Goal: Check status: Check status

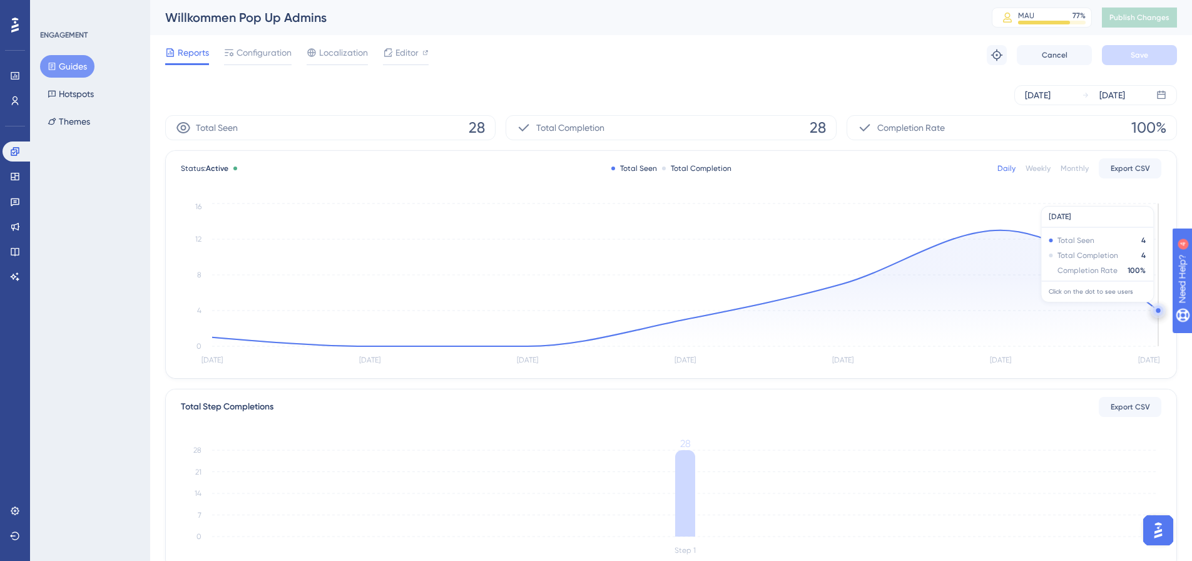
click at [1157, 309] on circle at bounding box center [1159, 310] width 10 height 10
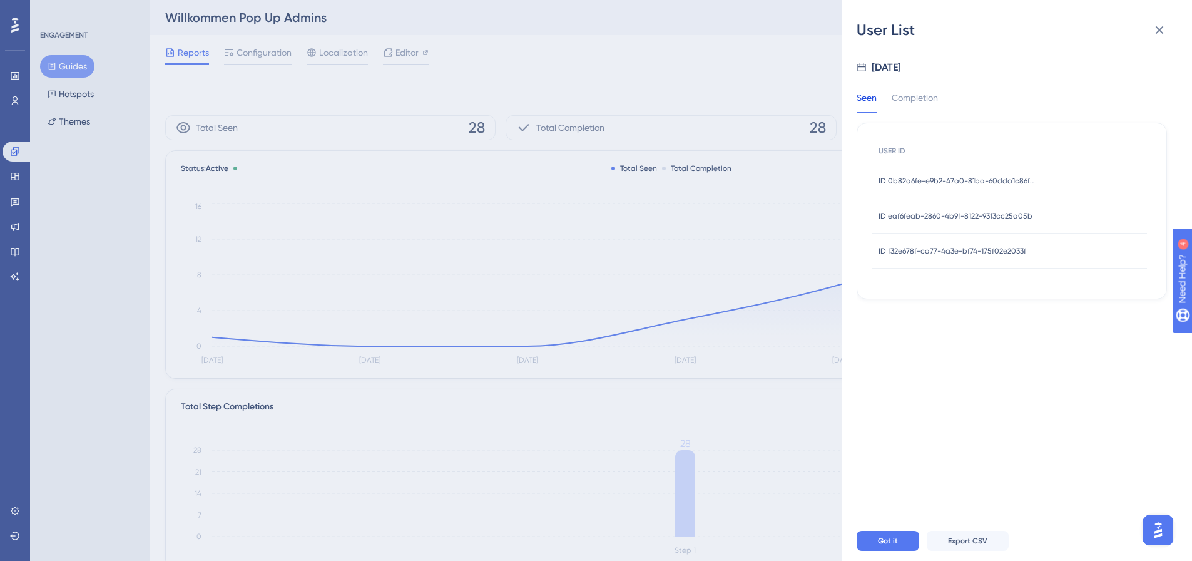
click at [1003, 252] on span "ID f32e678f-ca77-4a3e-bf74-175f02e2033f" at bounding box center [953, 251] width 148 height 10
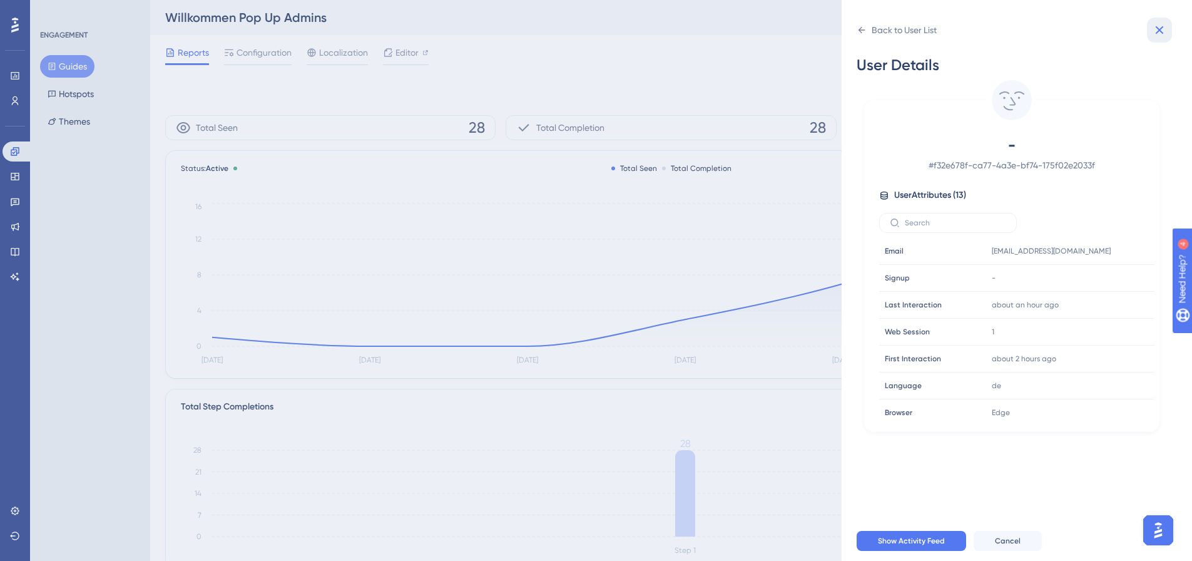
click at [1155, 30] on icon at bounding box center [1159, 30] width 15 height 15
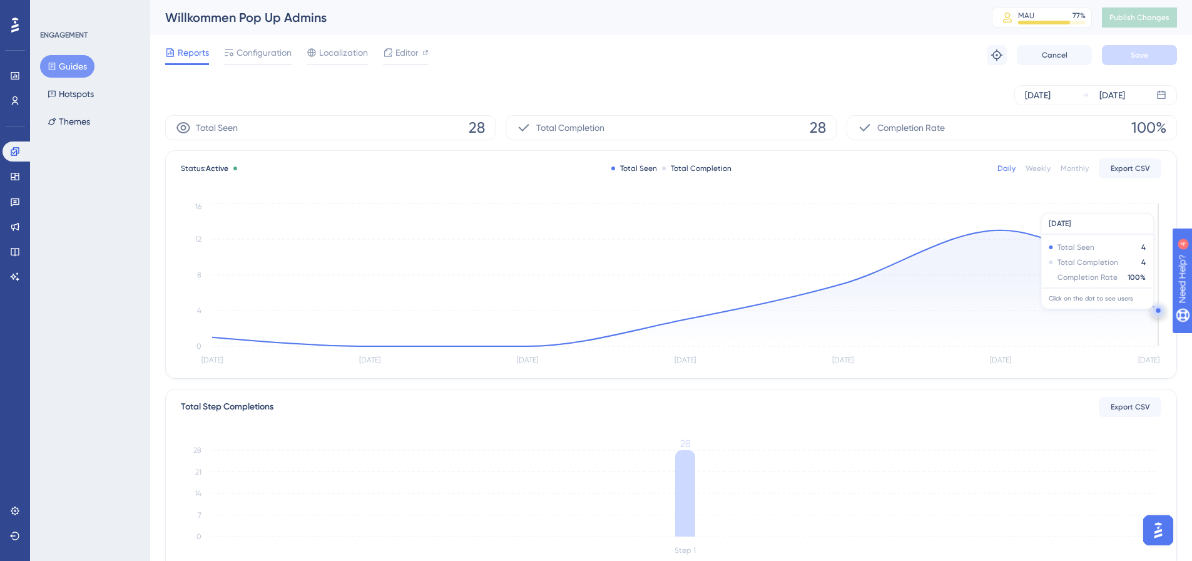
click at [1159, 313] on icon "[DATE] [DATE] [DATE] [DATE] [DATE] [DATE] [DATE] 0 4 8 12 16" at bounding box center [671, 284] width 981 height 168
click at [1155, 307] on circle at bounding box center [1159, 310] width 10 height 10
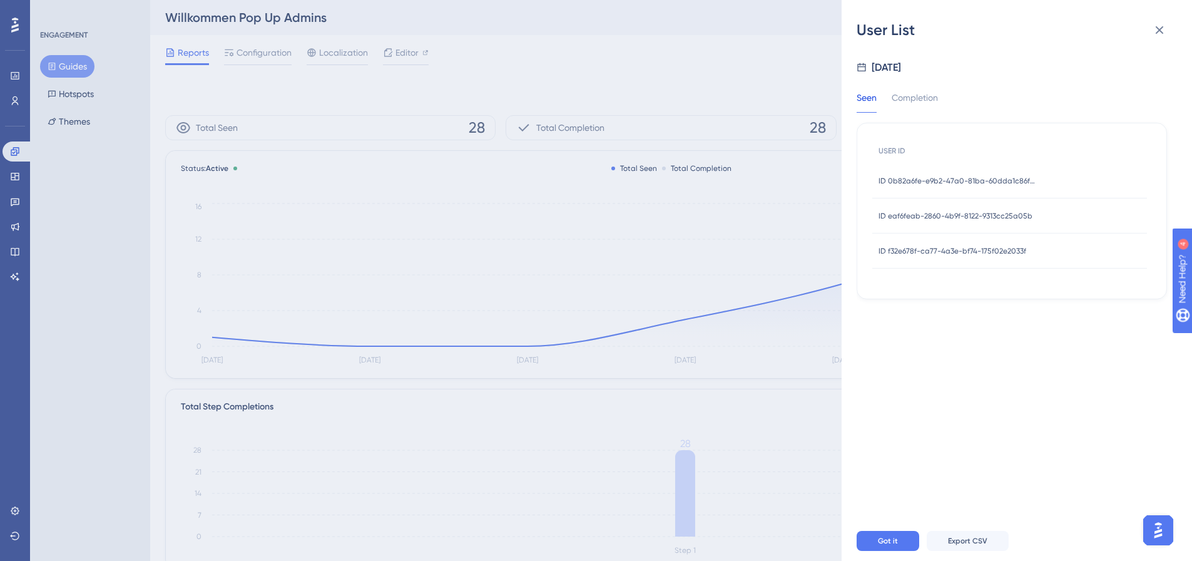
click at [970, 210] on div "ID eaf6feab-2860-4b9f-8122-9313cc25a05b ID eaf6feab-2860-4b9f-8122-9313cc25a05b" at bounding box center [956, 215] width 154 height 35
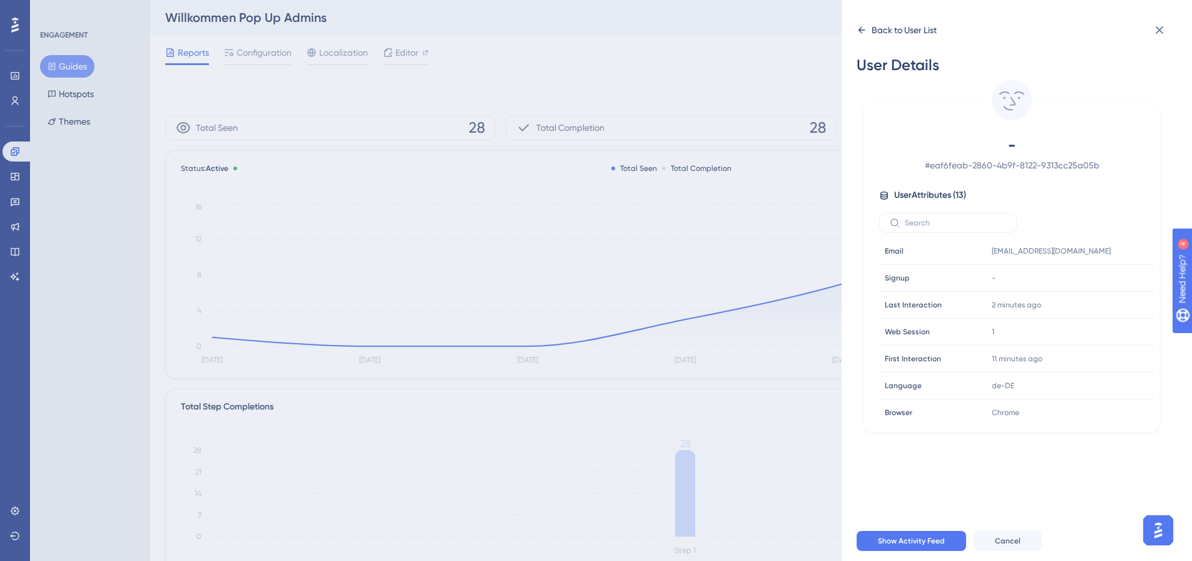
click at [875, 34] on div "Back to User List" at bounding box center [904, 30] width 65 height 15
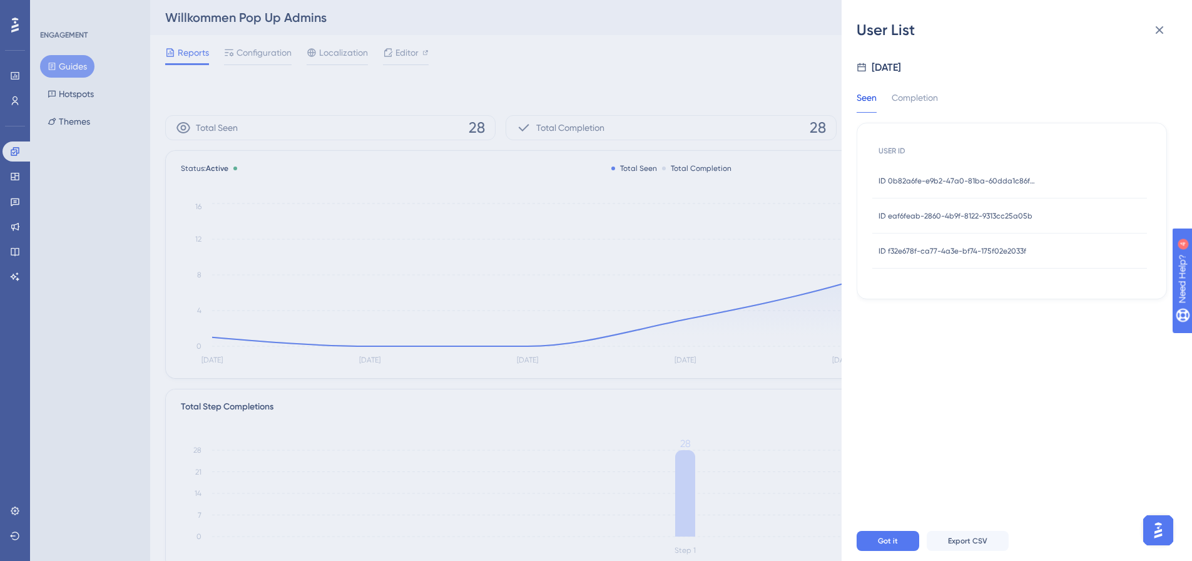
click at [995, 181] on span "ID 0b82a6fe-e9b2-47a0-81ba-60dda1c86fcc" at bounding box center [957, 181] width 156 height 10
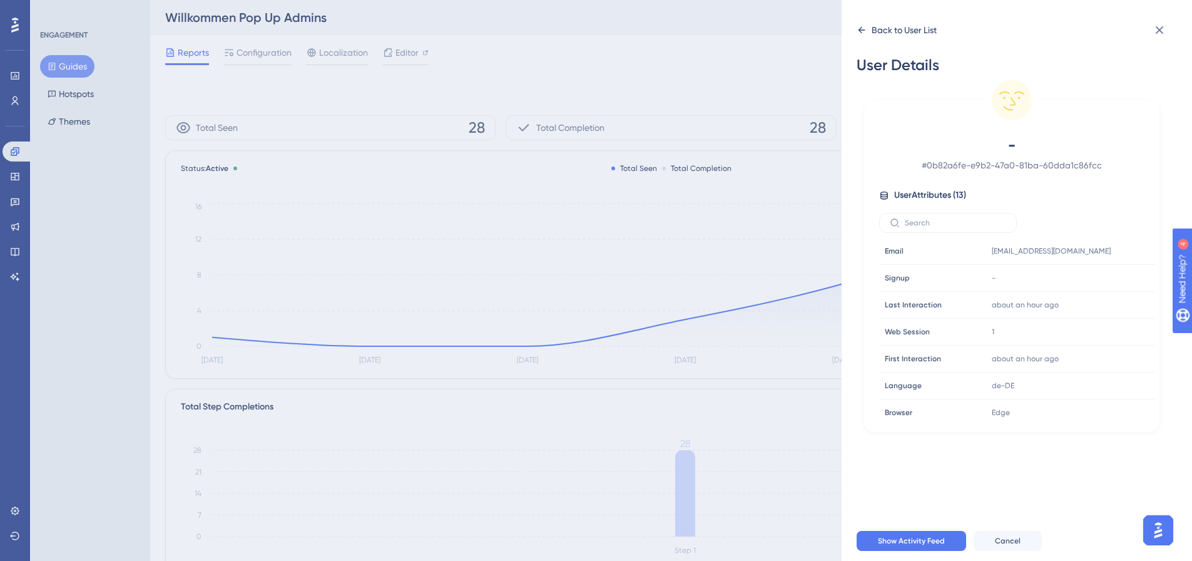
click at [874, 33] on div "Back to User List" at bounding box center [904, 30] width 65 height 15
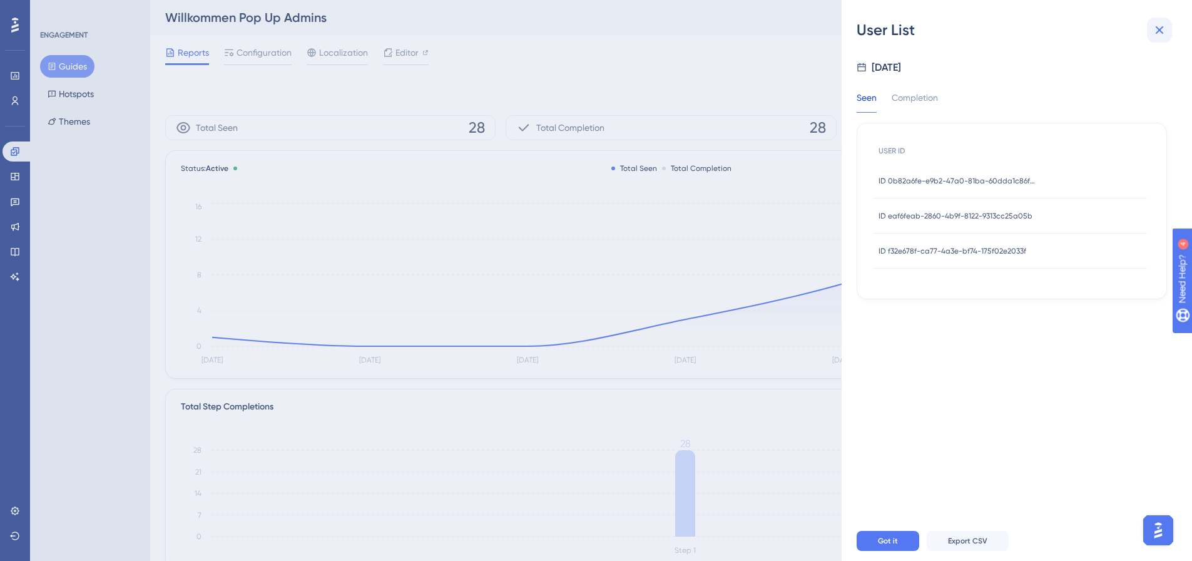
click at [1152, 31] on button at bounding box center [1159, 30] width 25 height 25
